Goal: Information Seeking & Learning: Learn about a topic

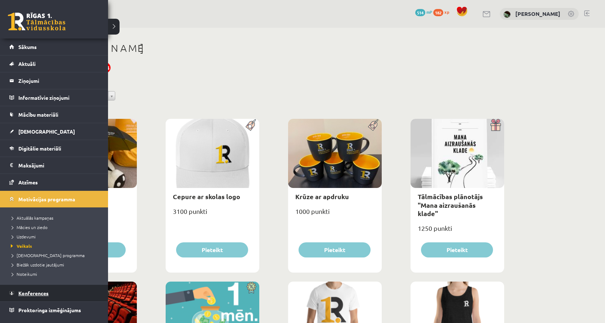
click at [59, 294] on link "Konferences" at bounding box center [54, 293] width 90 height 17
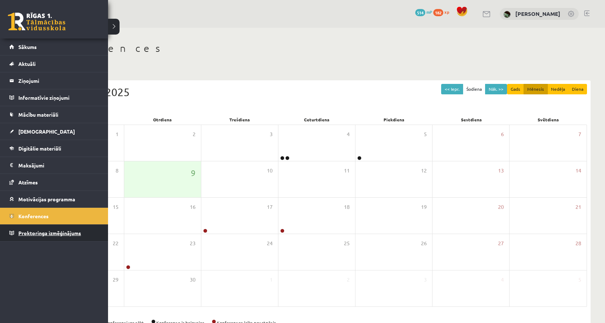
click at [34, 236] on span "Proktoringa izmēģinājums" at bounding box center [49, 233] width 63 height 6
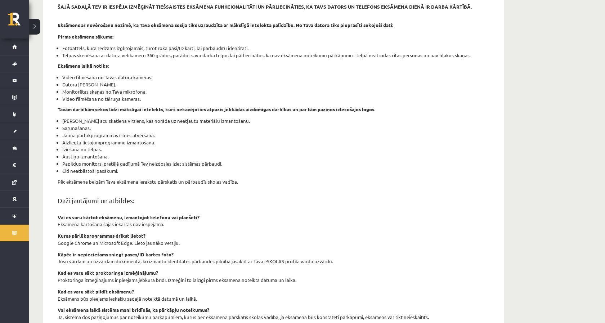
scroll to position [95, 0]
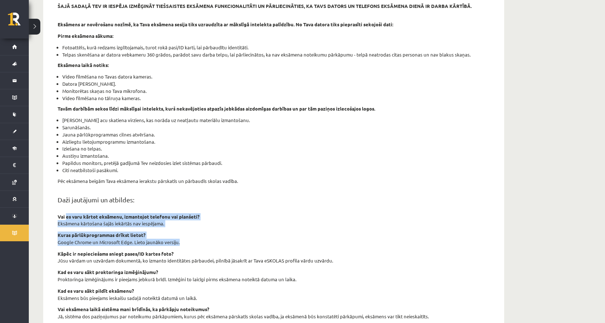
drag, startPoint x: 66, startPoint y: 214, endPoint x: 184, endPoint y: 238, distance: 120.2
click at [184, 238] on div "šajā sadaļā tev ir iespēja izmēģināt tiešsaistes eksāmena funkcionalitāti un pā…" at bounding box center [273, 182] width 443 height 359
click at [184, 239] on p "Google Chrome un Microsoft Edge. Lieto jaunāko versiju." at bounding box center [274, 242] width 432 height 7
drag, startPoint x: 184, startPoint y: 238, endPoint x: 123, endPoint y: 217, distance: 63.9
click at [123, 217] on div "šajā sadaļā tev ir iespēja izmēģināt tiešsaistes eksāmena funkcionalitāti un pā…" at bounding box center [273, 182] width 443 height 359
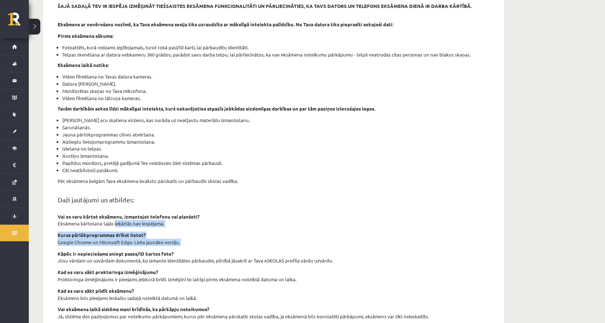
click at [123, 220] on p "Eksāmena kārtošana šajās iekārtās nav iespējama." at bounding box center [274, 223] width 432 height 7
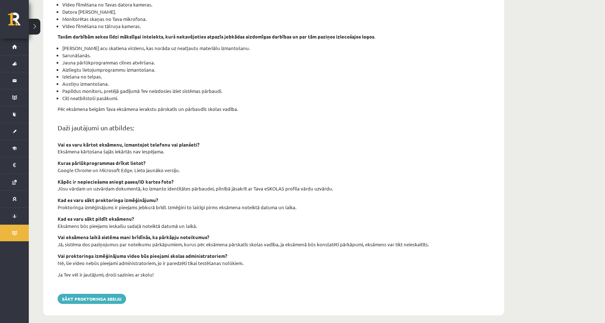
scroll to position [167, 0]
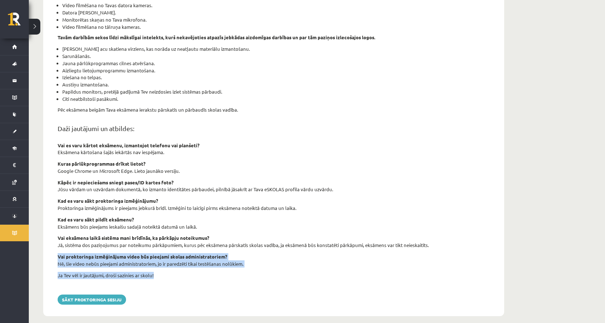
drag, startPoint x: 155, startPoint y: 271, endPoint x: 55, endPoint y: 250, distance: 102.0
click at [55, 250] on div "šajā sadaļā tev ir iespēja izmēģināt tiešsaistes eksāmena funkcionalitāti un pā…" at bounding box center [273, 110] width 443 height 359
click at [57, 247] on div "šajā sadaļā tev ir iespēja izmēģināt tiešsaistes eksāmena funkcionalitāti un pā…" at bounding box center [273, 110] width 443 height 359
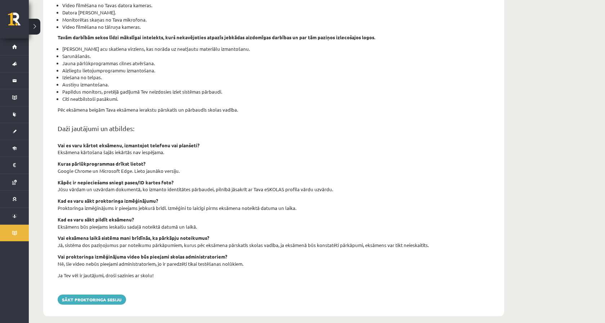
click at [131, 48] on li "[PERSON_NAME] acu skatiena virziens, kas norāda uz neatļautu materiālu izmantoš…" at bounding box center [276, 48] width 428 height 7
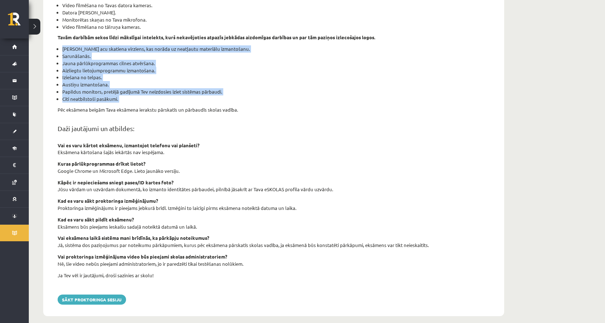
drag, startPoint x: 61, startPoint y: 43, endPoint x: 256, endPoint y: 102, distance: 204.1
click at [256, 102] on div "šajā sadaļā tev ir iespēja izmēģināt tiešsaistes eksāmena funkcionalitāti un pā…" at bounding box center [273, 110] width 443 height 359
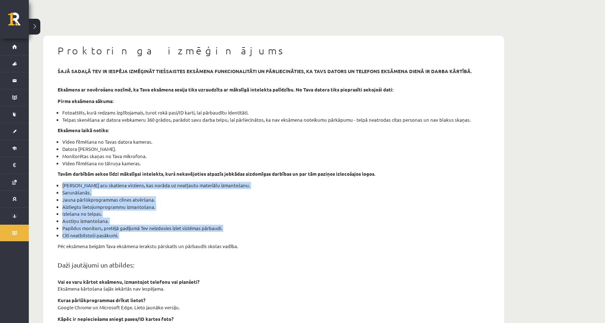
scroll to position [19, 0]
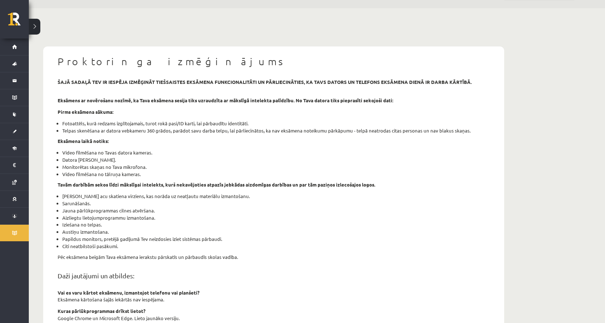
click at [256, 102] on strong "Eksāmens ar novērošanu nozīmē, ka Tava eksāmena sesija tiks uzraudzīta ar māksl…" at bounding box center [226, 100] width 336 height 6
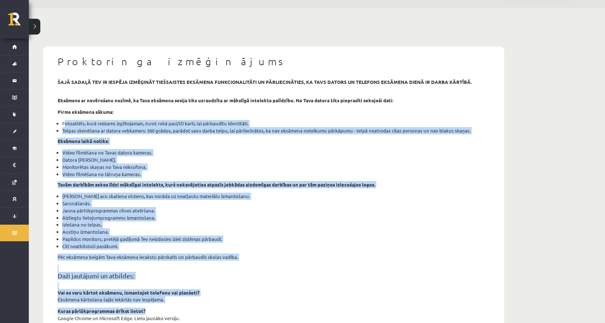
drag, startPoint x: 62, startPoint y: 120, endPoint x: 444, endPoint y: 303, distance: 423.5
click at [444, 304] on div "šajā sadaļā tev ir iespēja izmēģināt tiešsaistes eksāmena funkcionalitāti un pā…" at bounding box center [273, 258] width 443 height 359
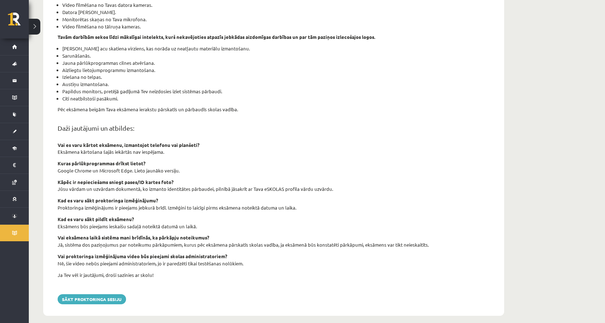
click at [443, 247] on div "šajā sadaļā tev ir iespēja izmēģināt tiešsaistes eksāmena funkcionalitāti un pā…" at bounding box center [273, 110] width 443 height 359
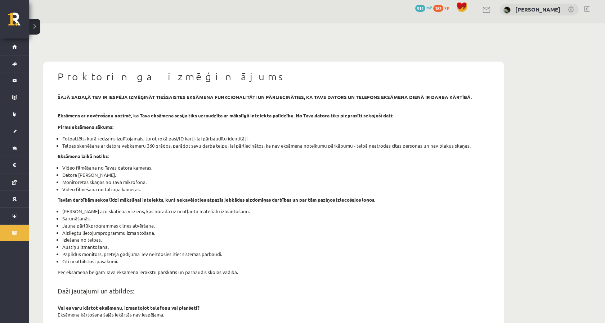
scroll to position [5, 0]
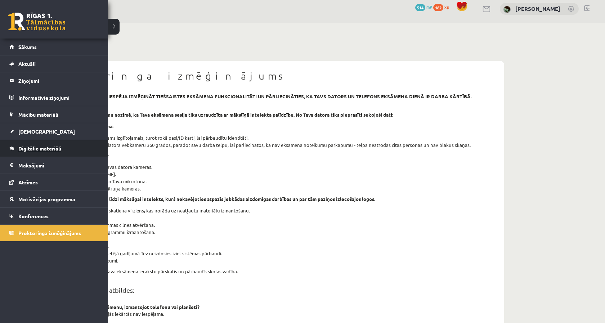
click at [35, 153] on link "Digitālie materiāli" at bounding box center [54, 148] width 90 height 17
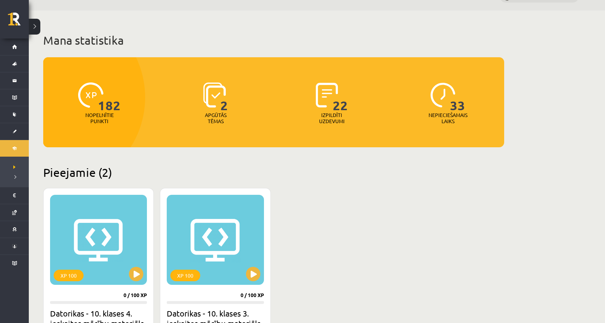
scroll to position [15, 0]
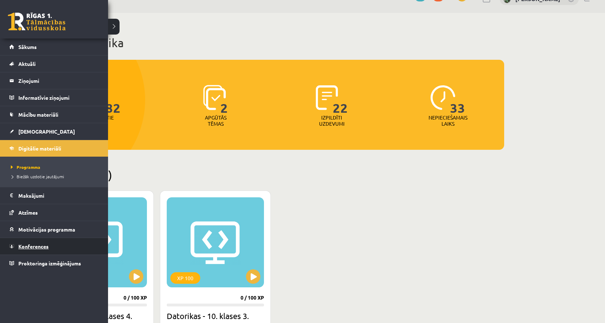
click at [46, 245] on span "Konferences" at bounding box center [33, 246] width 30 height 6
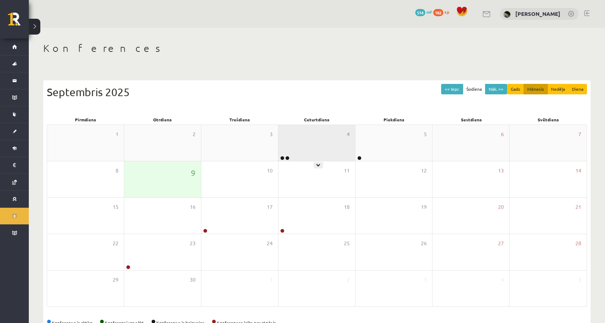
click at [306, 150] on div "4" at bounding box center [316, 143] width 77 height 36
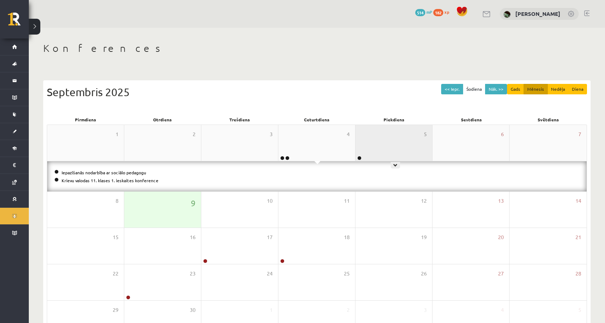
click at [377, 146] on div "5" at bounding box center [393, 143] width 77 height 36
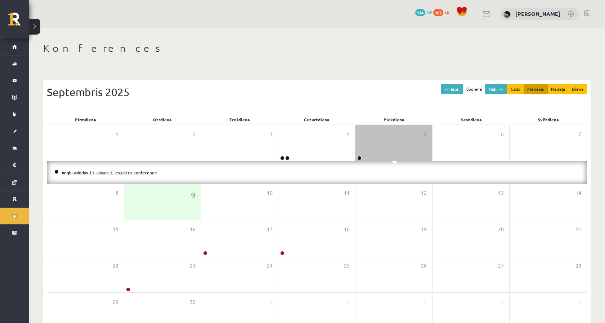
click at [147, 174] on link "Angļu valodas 11. klases 1. ieskaites konference" at bounding box center [109, 173] width 95 height 6
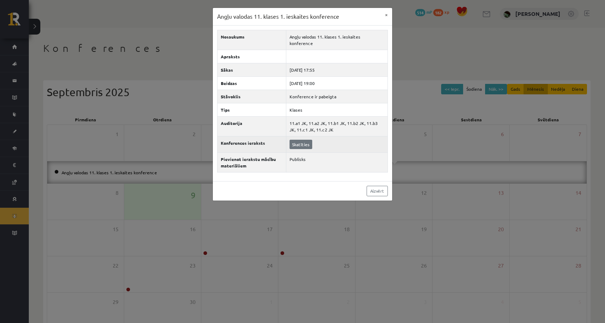
click at [301, 140] on link "Skatīties" at bounding box center [301, 144] width 23 height 9
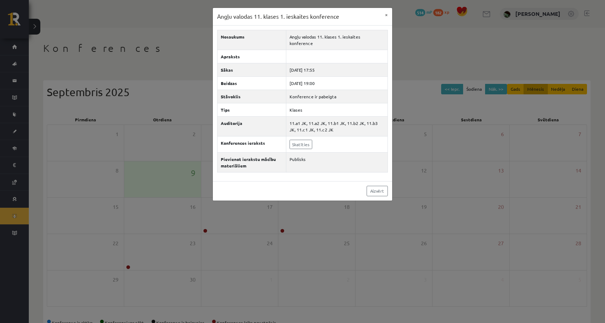
click at [296, 145] on td "Skatīties" at bounding box center [337, 144] width 102 height 16
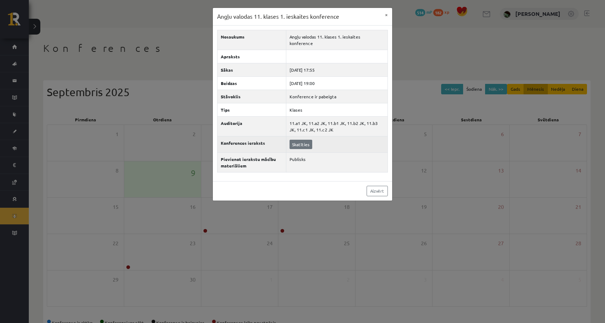
click at [296, 140] on link "Skatīties" at bounding box center [301, 144] width 23 height 9
